Goal: Find specific page/section: Find specific page/section

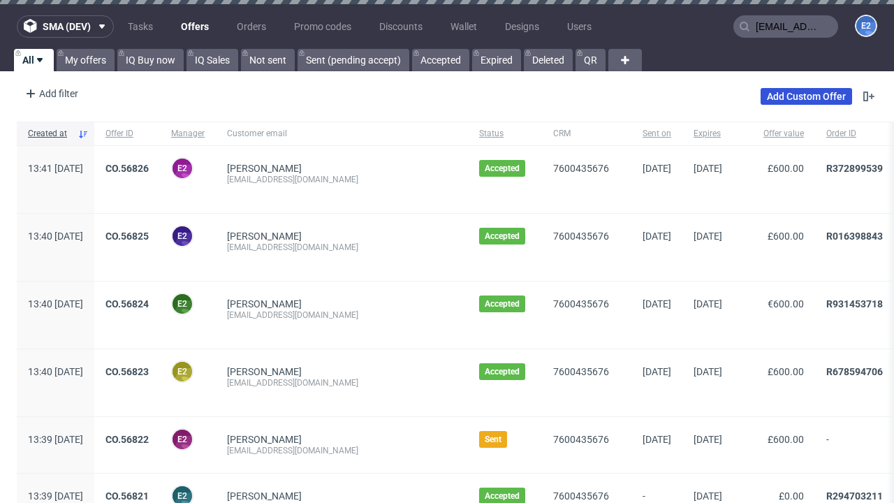
type input "[EMAIL_ADDRESS][DOMAIN_NAME]"
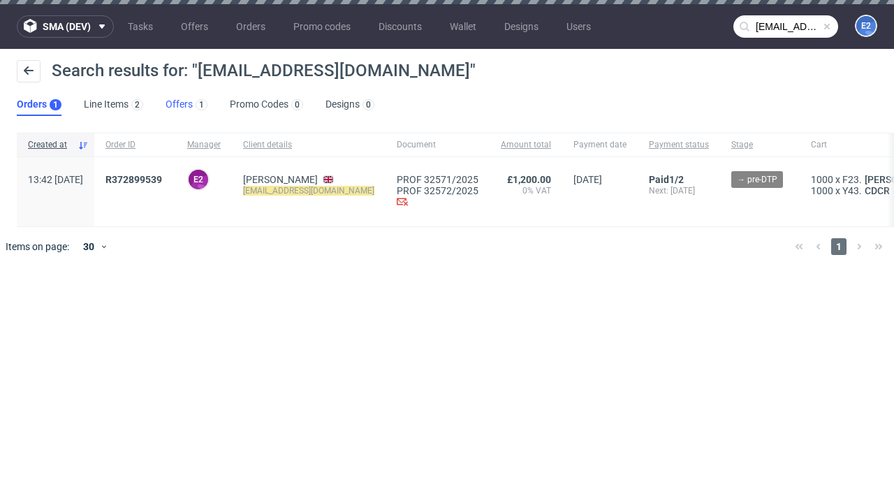
click at [186, 105] on link "Offers 1" at bounding box center [187, 105] width 42 height 22
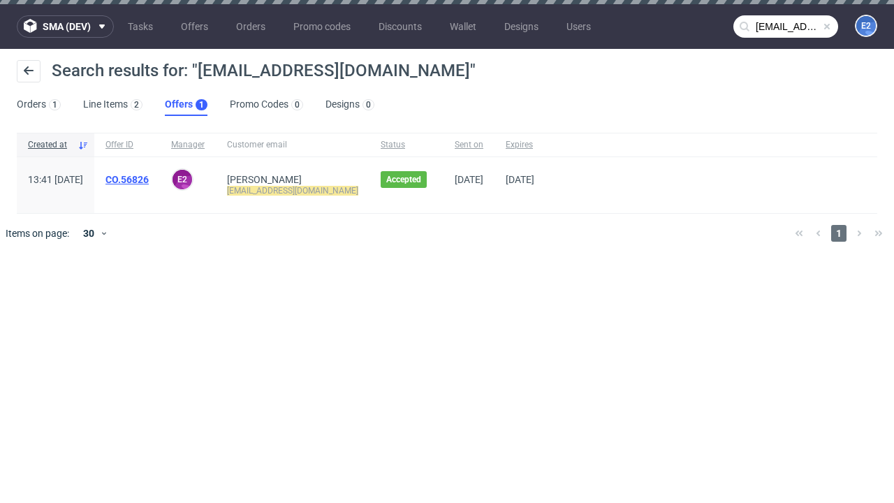
click at [149, 180] on link "CO.56826" at bounding box center [126, 179] width 43 height 11
